Goal: Browse casually: Explore the website without a specific task or goal

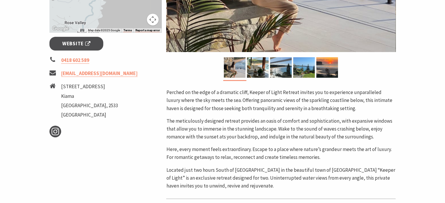
scroll to position [204, 0]
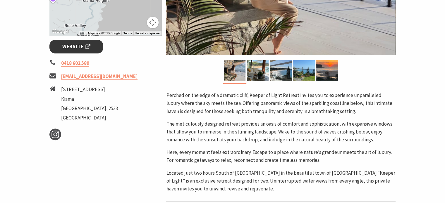
click at [89, 47] on span "Website" at bounding box center [76, 47] width 28 height 8
